Goal: Obtain resource: Download file/media

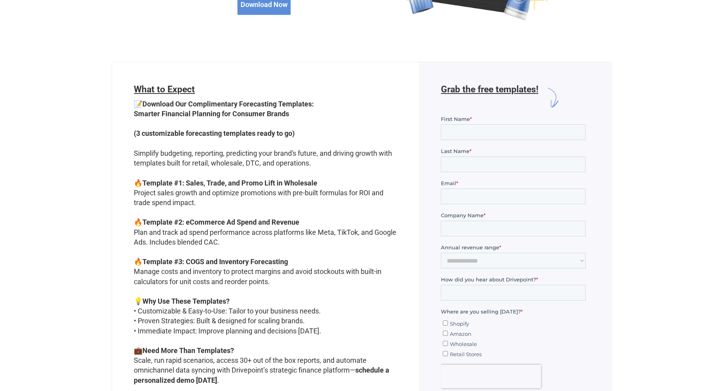
scroll to position [183, 0]
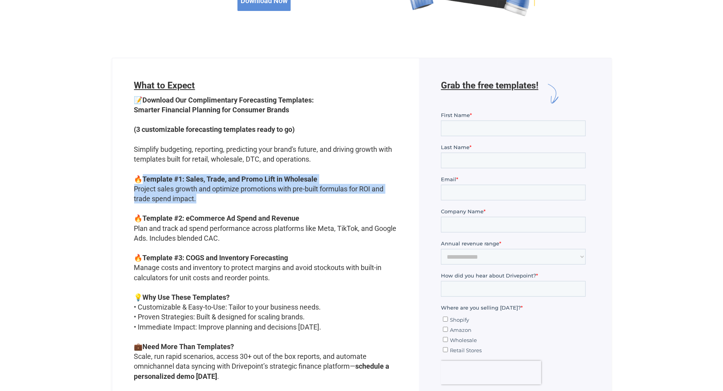
drag, startPoint x: 207, startPoint y: 198, endPoint x: 146, endPoint y: 180, distance: 63.0
click at [146, 180] on p "📝 Download Our Complimentary Forecasting Templates: Smarter Financial Planning …" at bounding box center [265, 263] width 263 height 337
copy p "Template #1: Sales, Trade, and Promo Lift in Wholesale Project sales growth and…"
click at [260, 196] on p "📝 Download Our Complimentary Forecasting Templates: Smarter Financial Planning …" at bounding box center [265, 263] width 263 height 337
drag, startPoint x: 200, startPoint y: 197, endPoint x: 130, endPoint y: 190, distance: 70.4
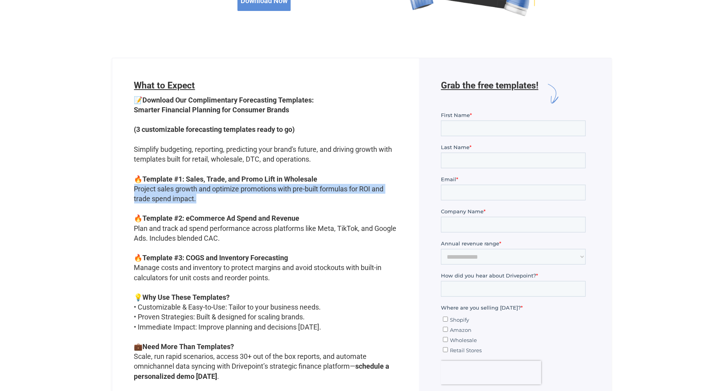
click at [130, 190] on div "What to Expect 📝 Download Our Complimentary Forecasting Templates: Smarter Fina…" at bounding box center [265, 250] width 307 height 384
copy p "Project sales growth and optimize promotions with pre-built formulas for ROI an…"
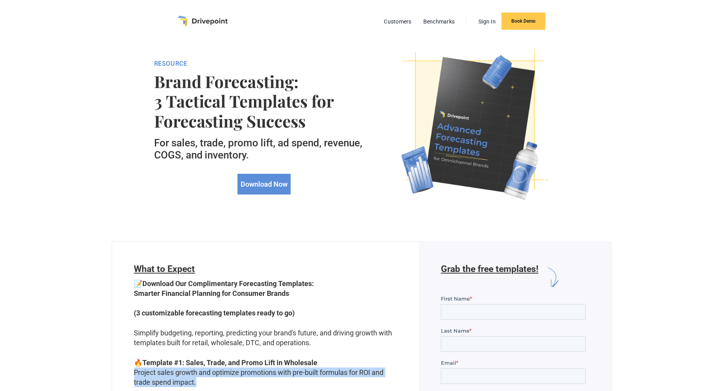
click at [195, 23] on img "home" at bounding box center [203, 21] width 50 height 11
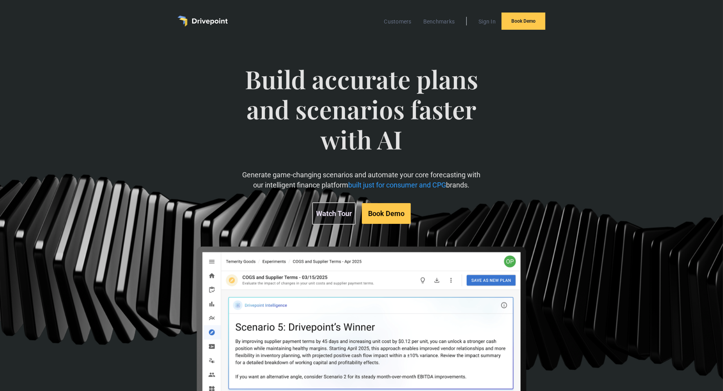
click at [210, 20] on img "home" at bounding box center [203, 21] width 50 height 11
